Goal: Transaction & Acquisition: Purchase product/service

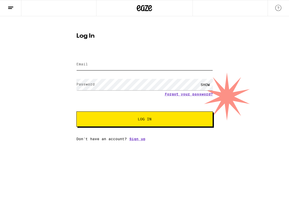
click at [90, 64] on input "Email" at bounding box center [144, 64] width 136 height 11
type input "[EMAIL_ADDRESS][DOMAIN_NAME]"
click at [208, 84] on div "SHOW" at bounding box center [205, 84] width 15 height 11
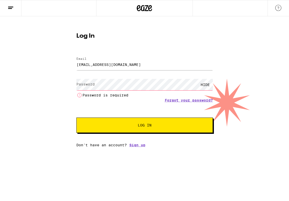
click at [156, 71] on div "[EMAIL_ADDRESS][DOMAIN_NAME]" at bounding box center [144, 64] width 136 height 15
click at [147, 66] on input "[EMAIL_ADDRESS][DOMAIN_NAME]" at bounding box center [144, 64] width 136 height 11
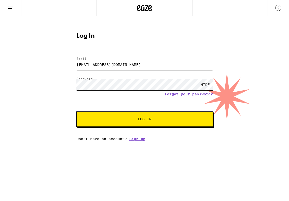
click at [76, 112] on button "Log In" at bounding box center [144, 119] width 136 height 15
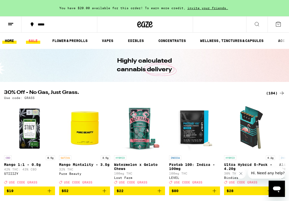
click at [33, 41] on link "SALE" at bounding box center [33, 41] width 14 height 6
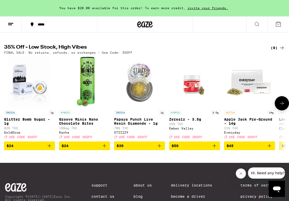
scroll to position [153, 0]
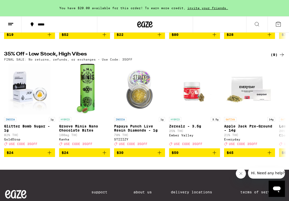
click at [273, 58] on div "(9)" at bounding box center [278, 55] width 14 height 6
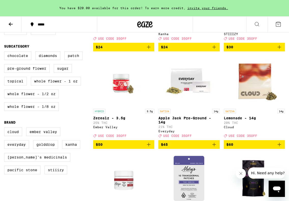
scroll to position [108, 0]
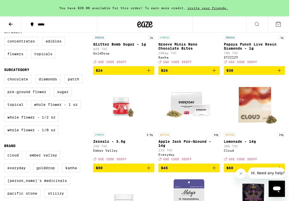
click at [185, 115] on img "Open page for Apple Jack Pre-Ground - 14g from Everyday" at bounding box center [188, 104] width 51 height 51
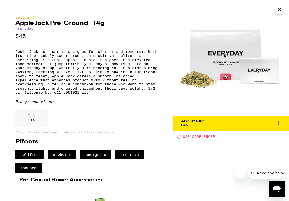
click at [280, 12] on icon "Close" at bounding box center [279, 10] width 6 height 8
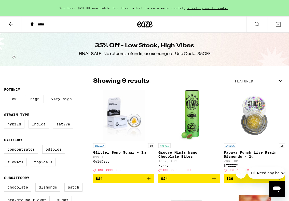
click at [11, 25] on icon at bounding box center [11, 24] width 6 height 6
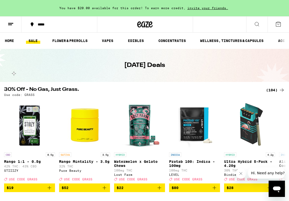
click at [272, 90] on div "(104)" at bounding box center [275, 90] width 19 height 6
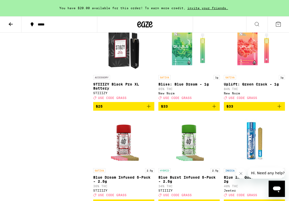
scroll to position [2259, 0]
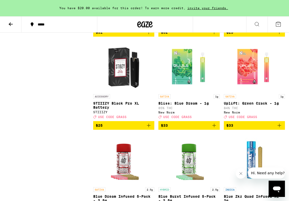
click at [258, 27] on button at bounding box center [256, 25] width 21 height 16
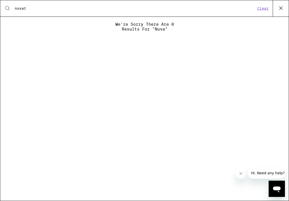
type input "nuvata"
